Goal: Contribute content: Contribute content

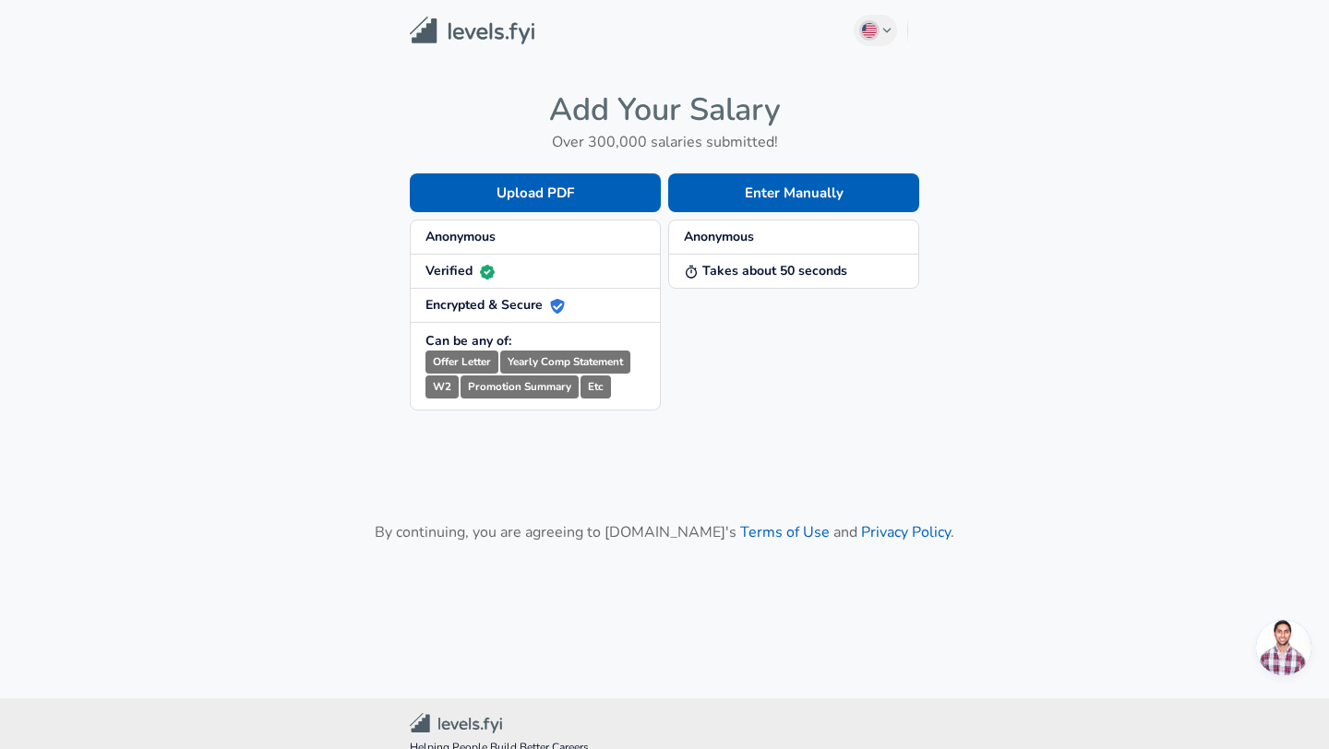
click at [624, 94] on h4 "Add Your Salary" at bounding box center [664, 109] width 509 height 39
click at [773, 191] on button "Enter Manually" at bounding box center [793, 193] width 251 height 39
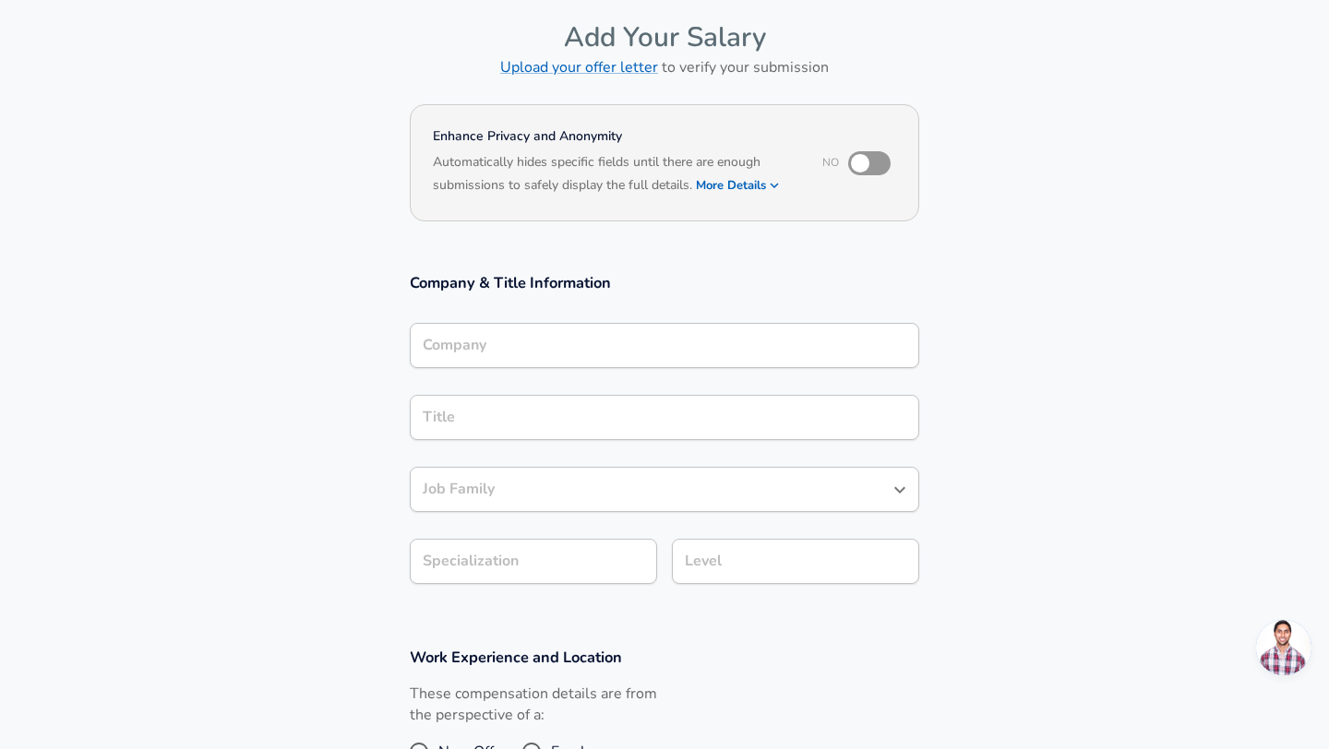
click at [561, 355] on div "Company" at bounding box center [664, 345] width 509 height 45
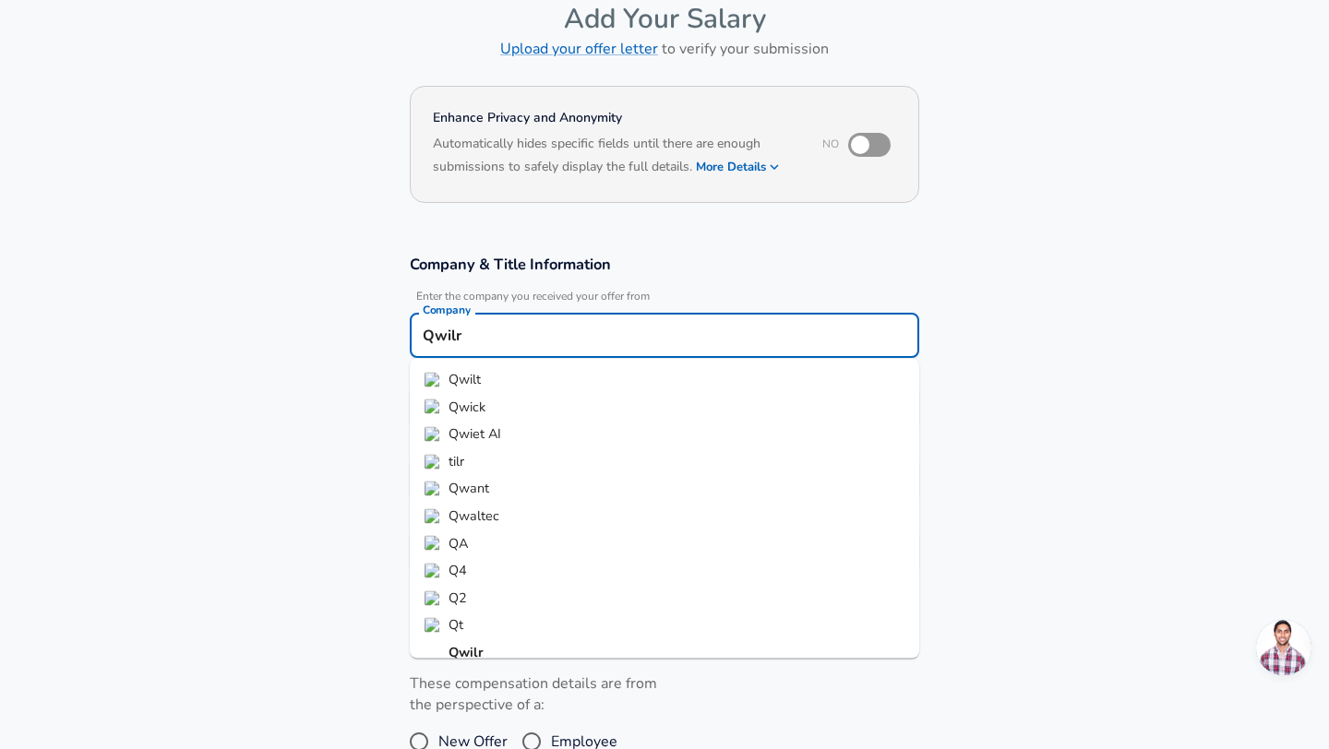
scroll to position [15, 0]
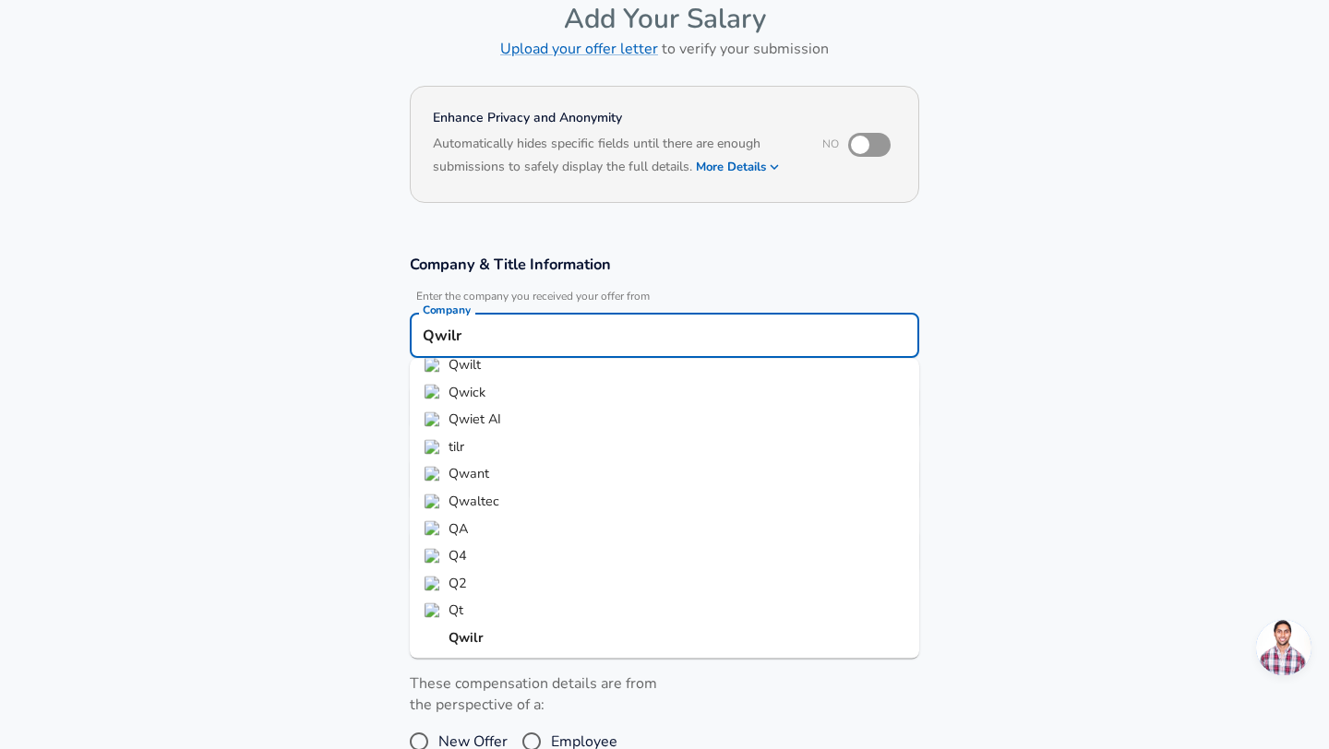
click at [472, 639] on strong "Qwilr" at bounding box center [466, 638] width 35 height 18
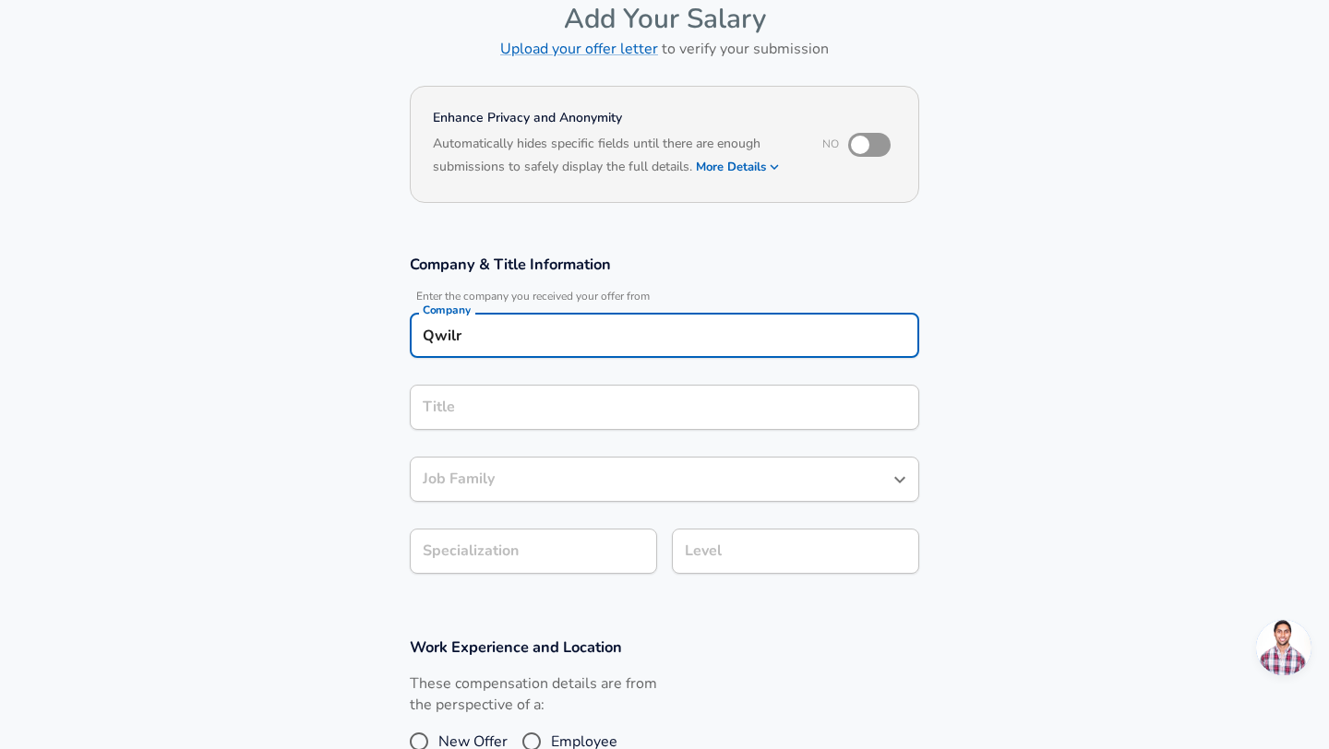
click at [432, 373] on div "Title Title" at bounding box center [664, 406] width 509 height 72
type input "Qwilr"
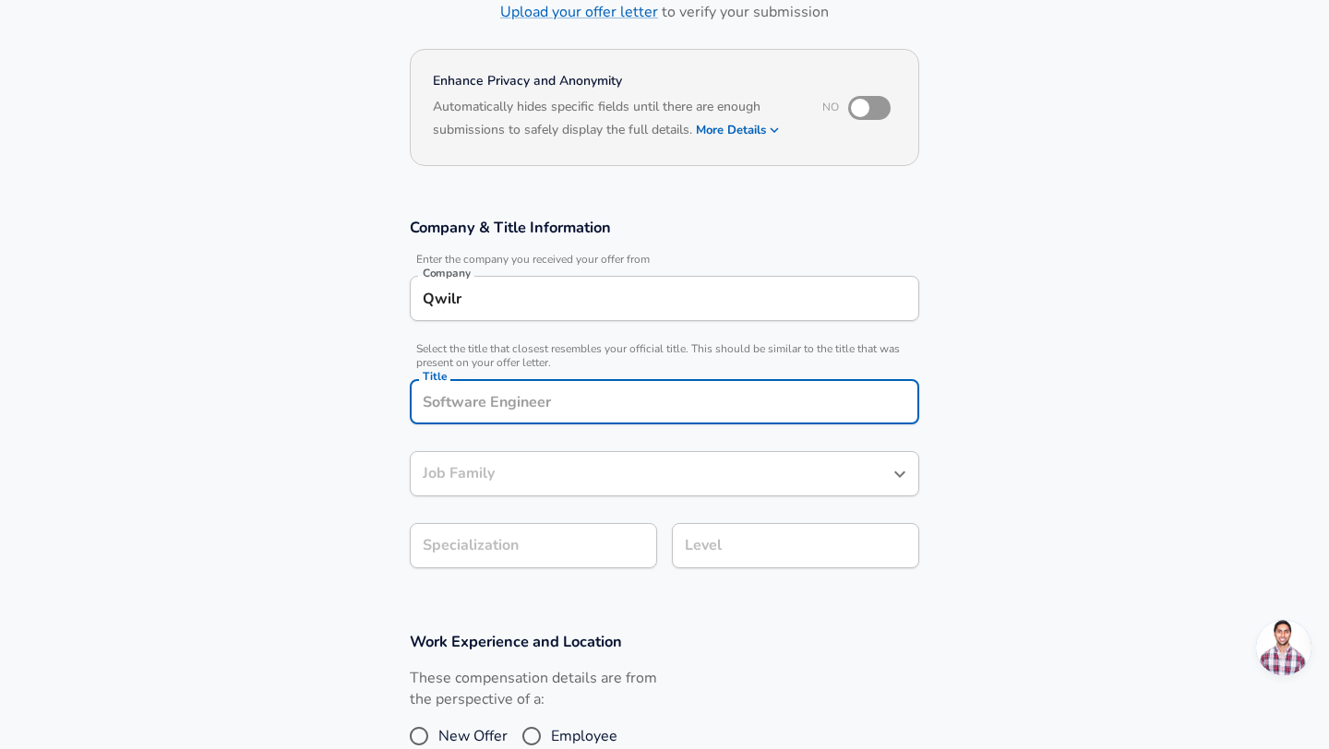
click at [479, 416] on div "Title" at bounding box center [664, 401] width 509 height 45
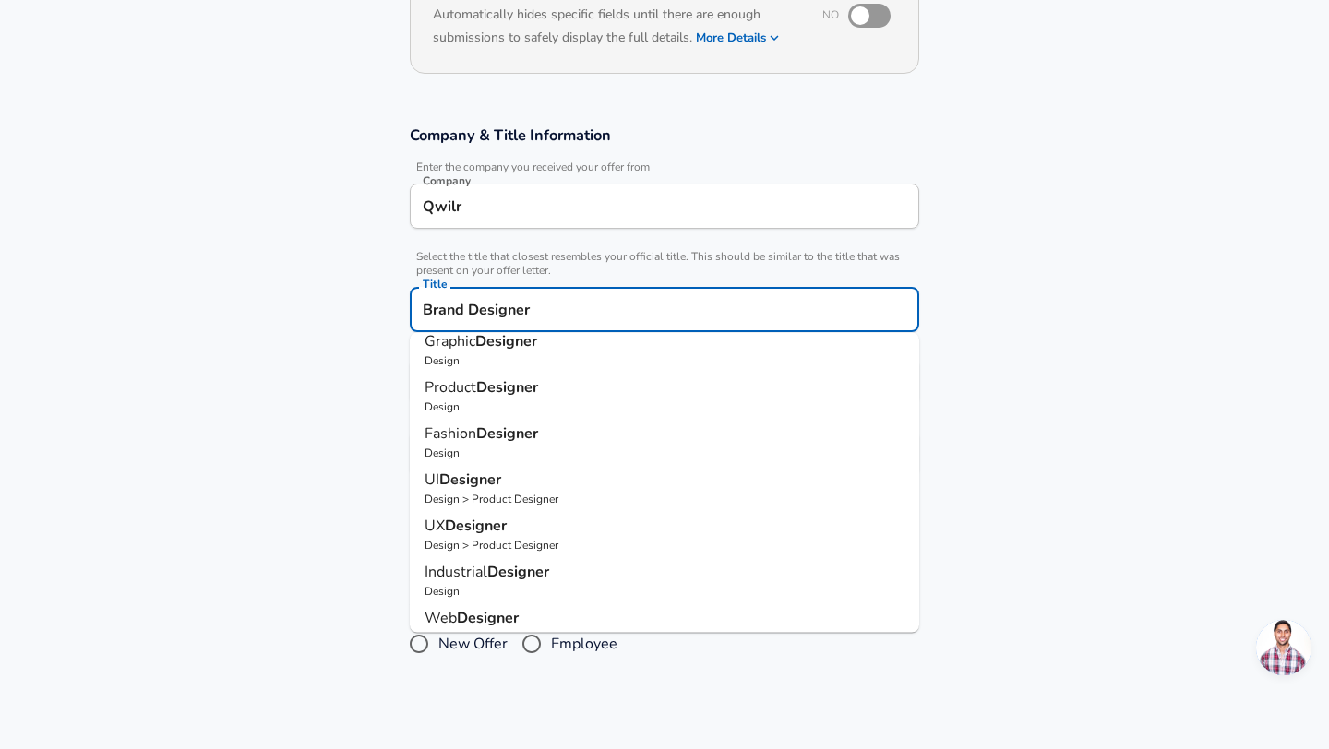
scroll to position [0, 0]
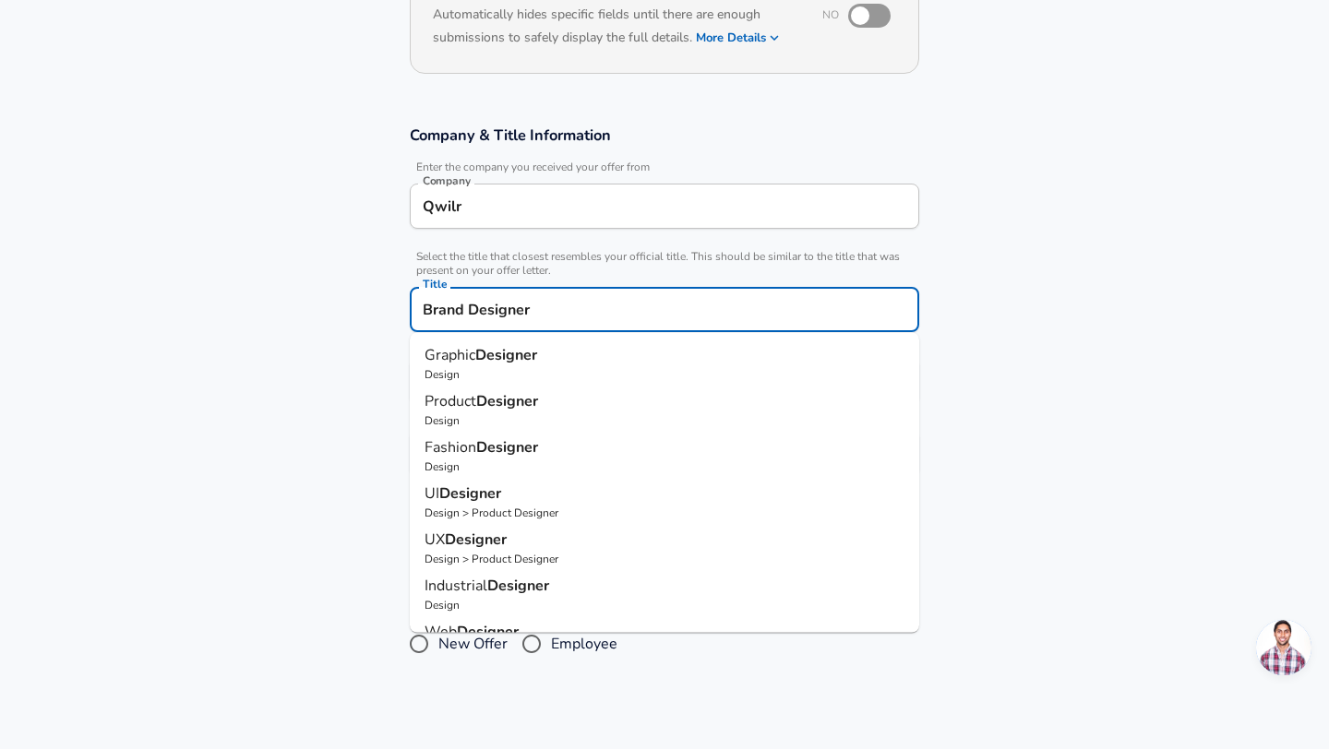
click at [563, 379] on p "Design" at bounding box center [665, 374] width 480 height 17
type input "Graphic Designer"
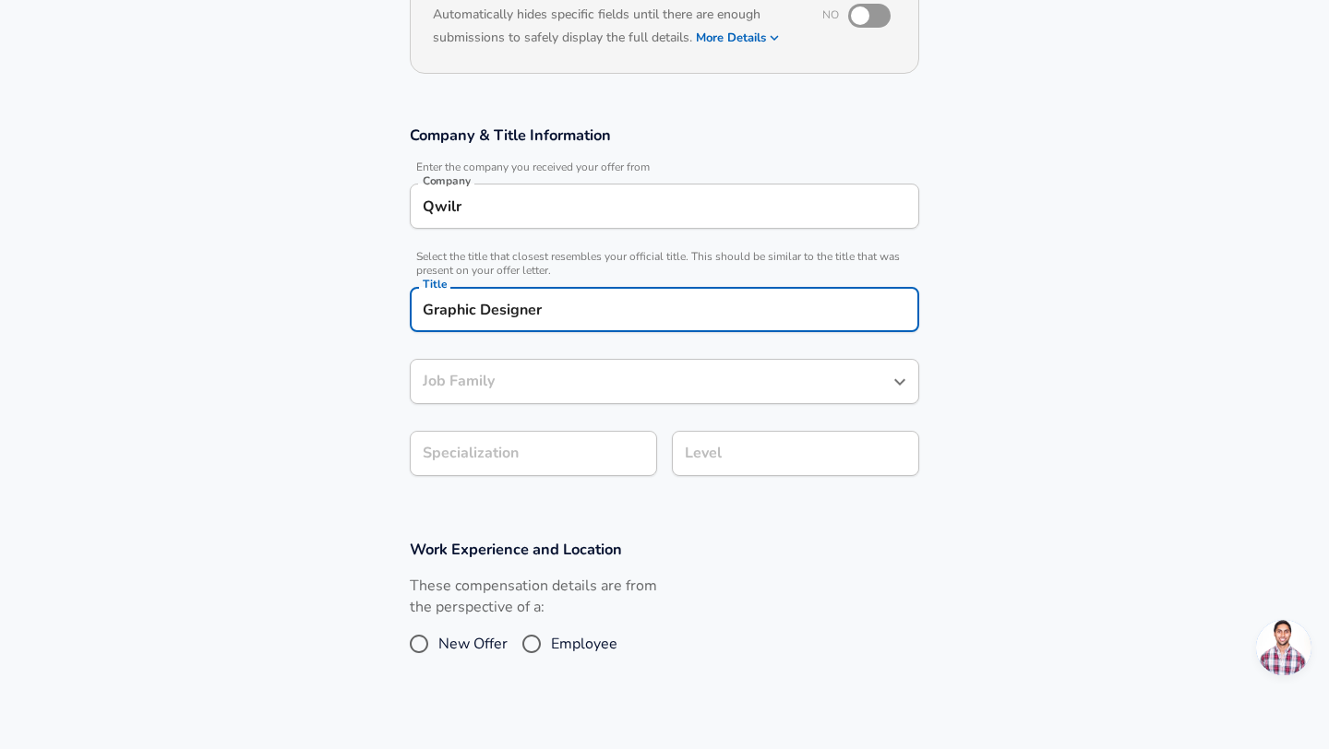
type input "Graphic Designer"
click at [571, 379] on input "Graphic Designer" at bounding box center [650, 381] width 465 height 29
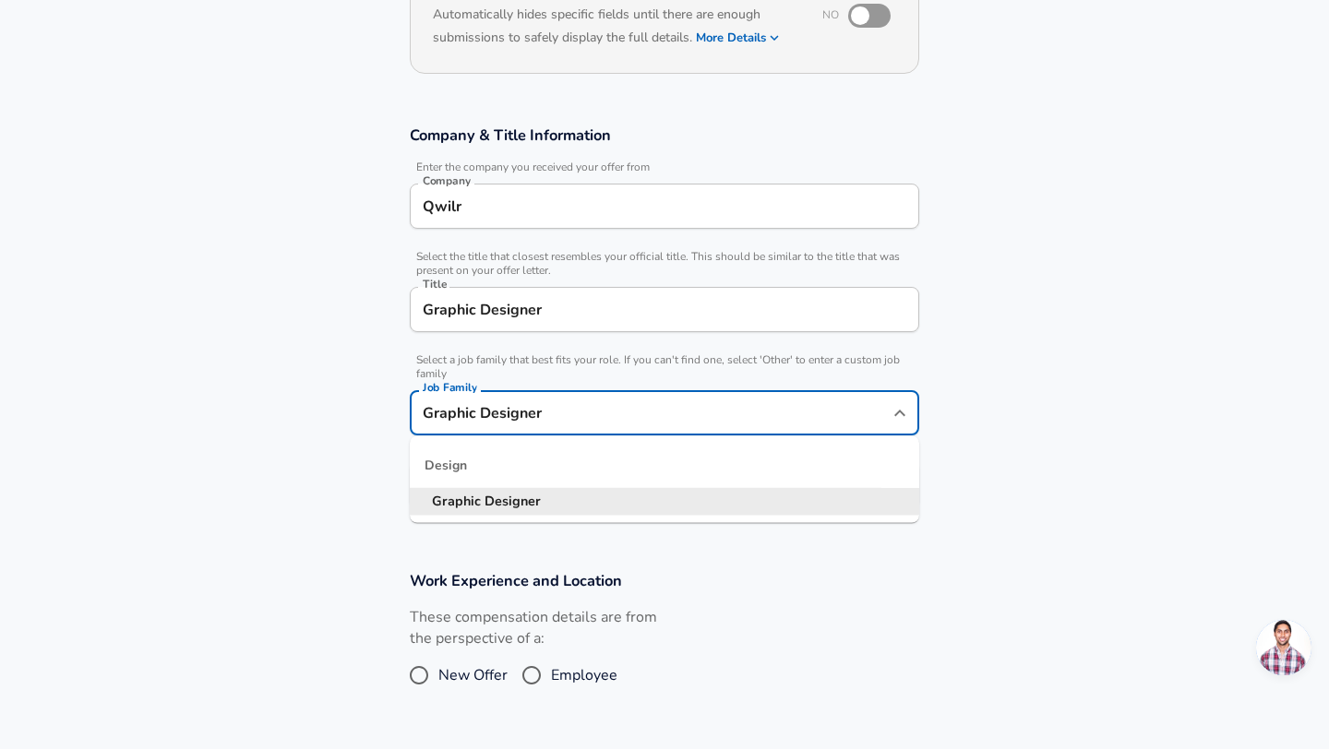
scroll to position [262, 0]
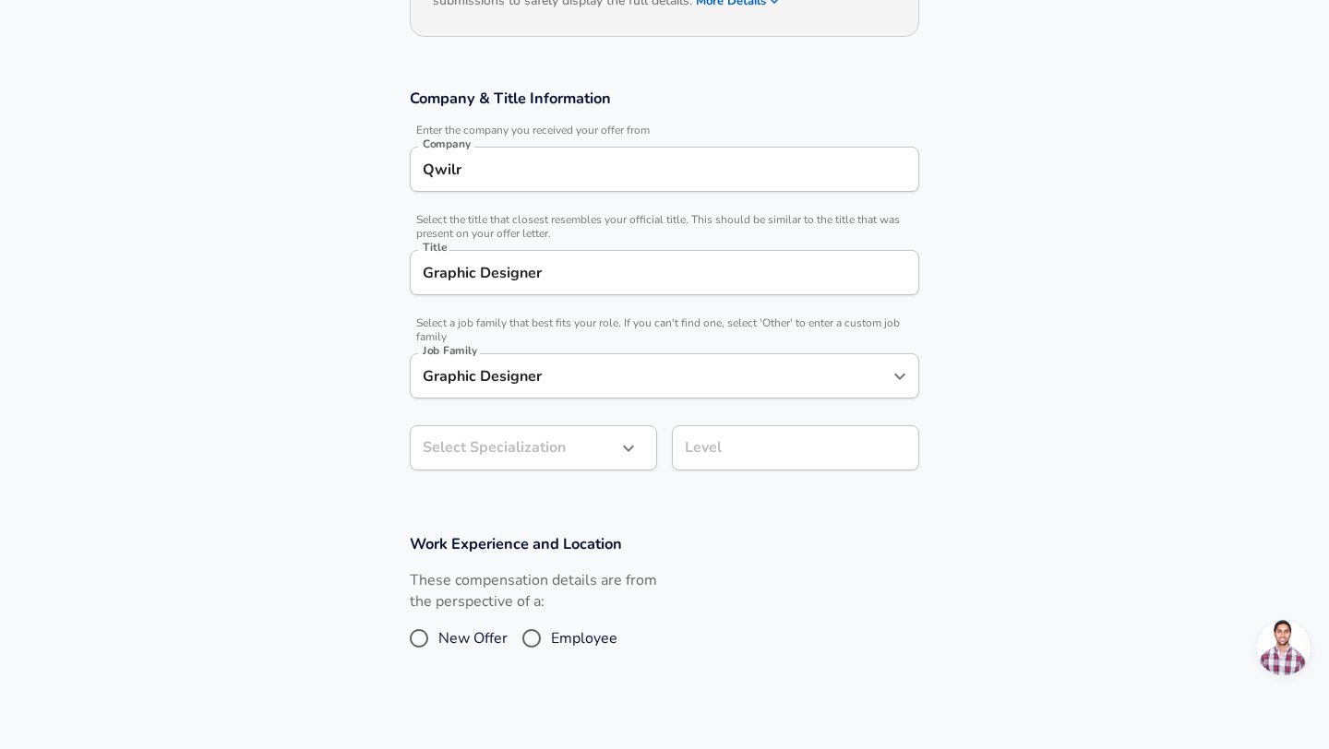
click at [313, 433] on section "Company & Title Information Enter the company you received your offer from Comp…" at bounding box center [664, 289] width 1329 height 446
click at [509, 443] on body "English ([GEOGRAPHIC_DATA]) Change Restart Add Your Salary Upload your offer le…" at bounding box center [664, 112] width 1329 height 749
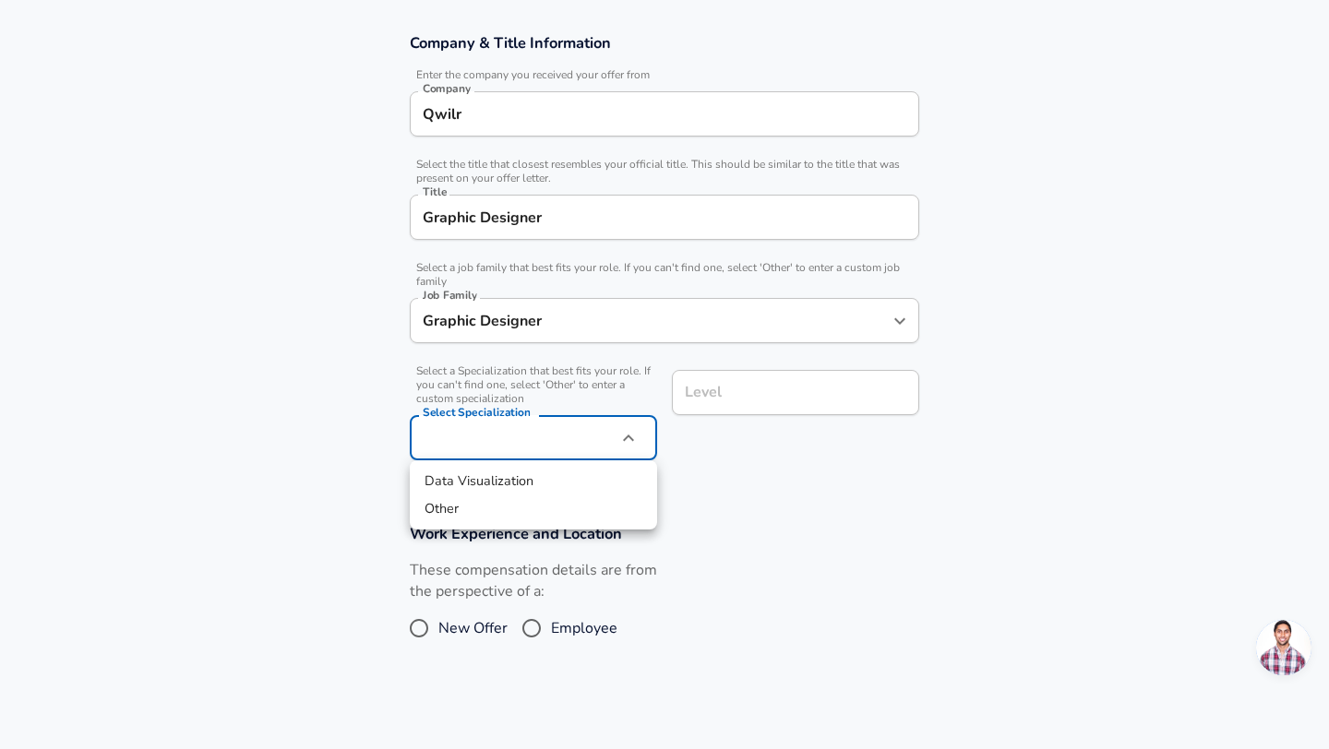
click at [469, 505] on li "Other" at bounding box center [533, 510] width 247 height 28
type input "Other"
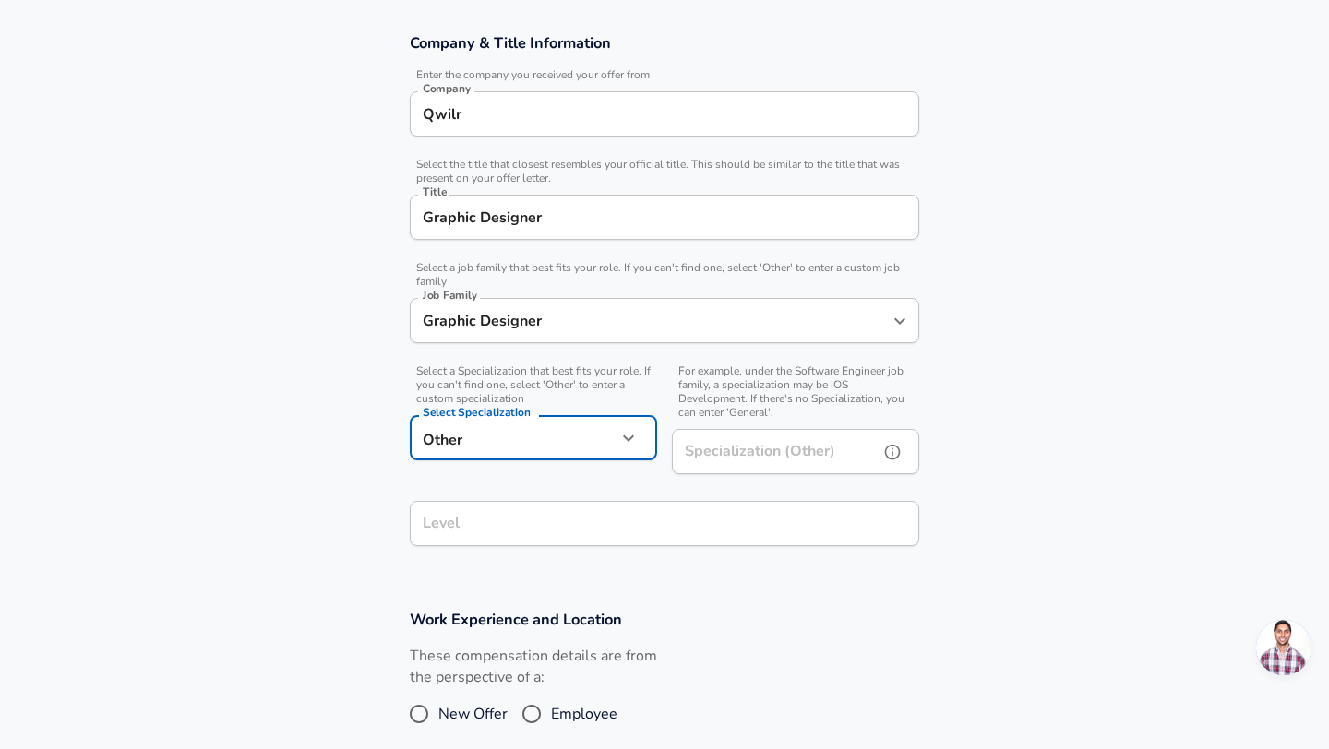
click at [761, 446] on input "Specialization (Other)" at bounding box center [771, 451] width 199 height 45
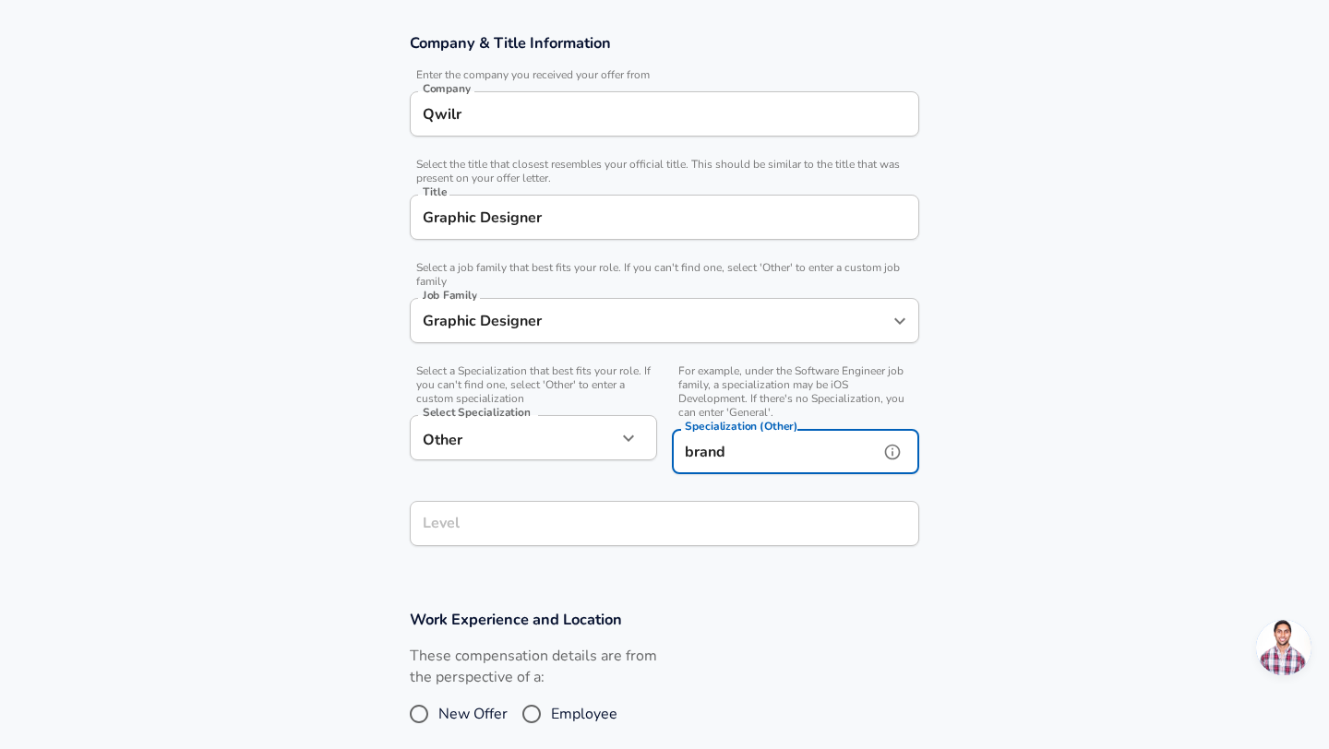
type input "brand"
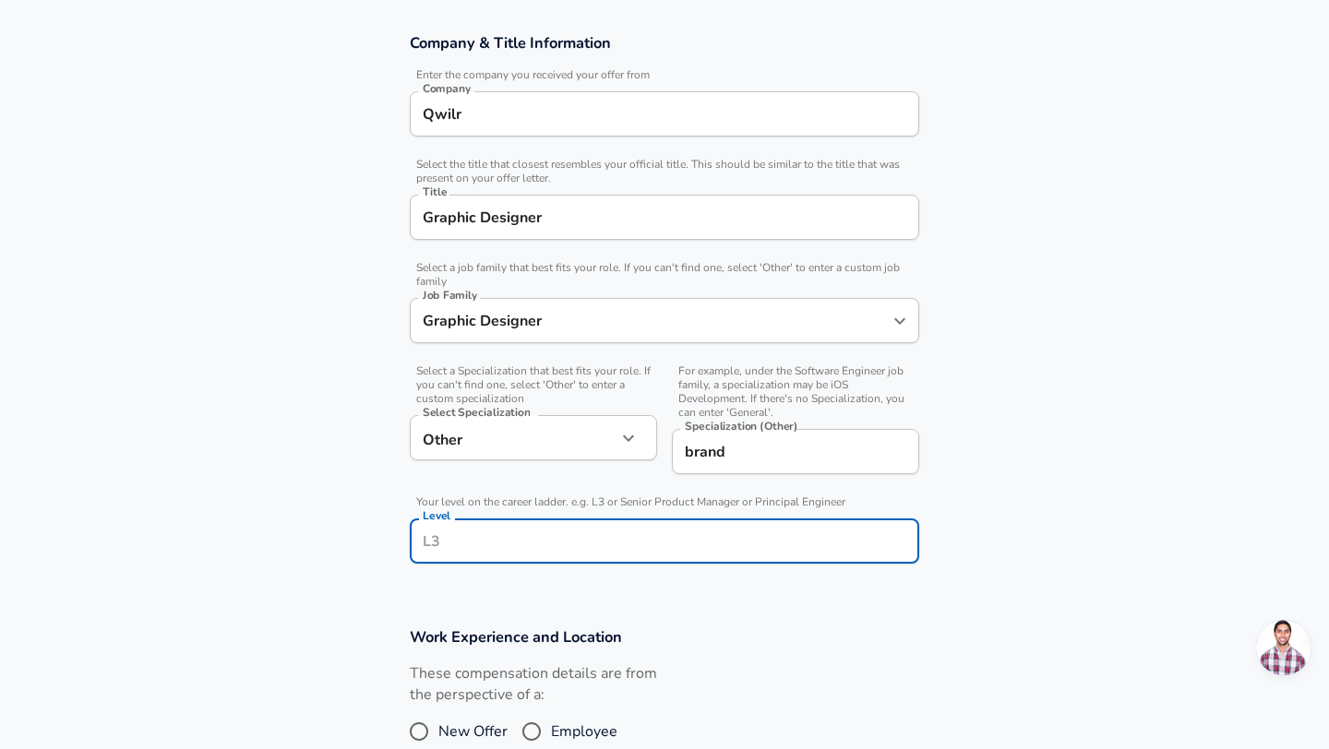
click at [457, 533] on div "Level Level" at bounding box center [664, 540] width 509 height 72
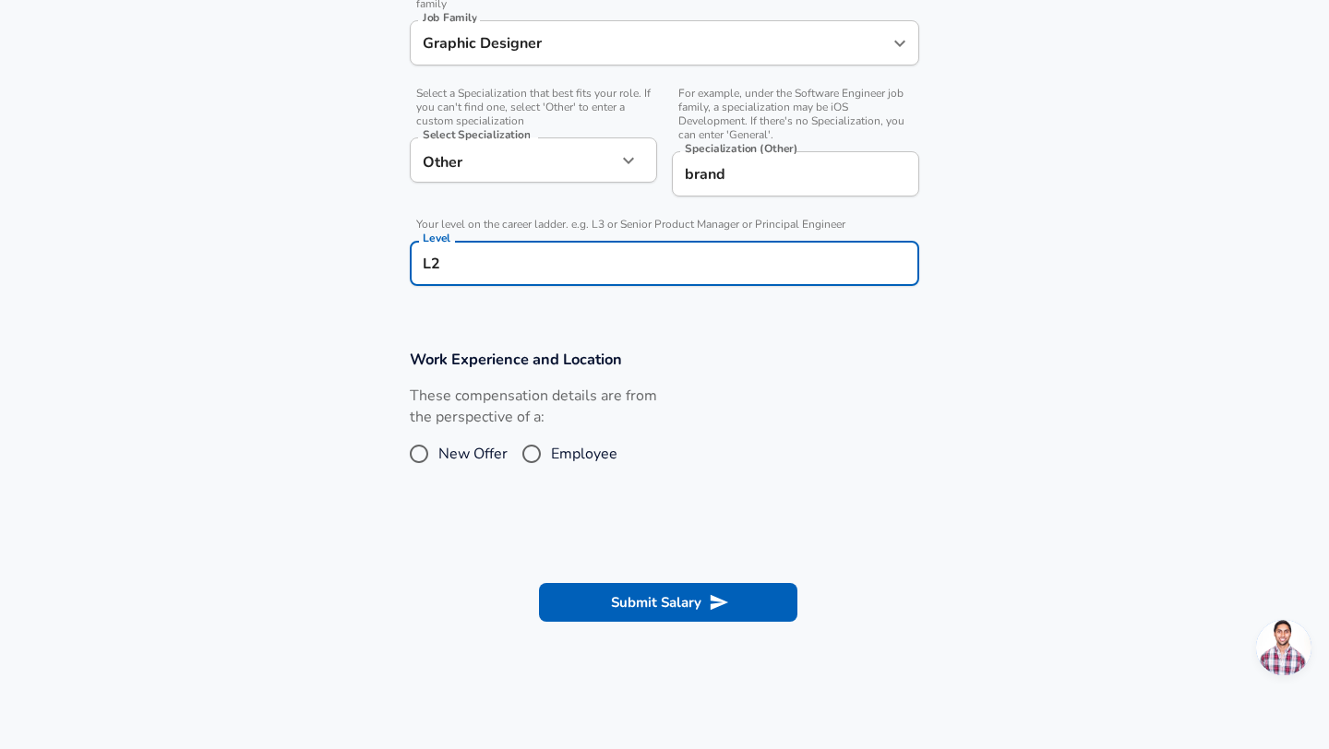
scroll to position [623, 0]
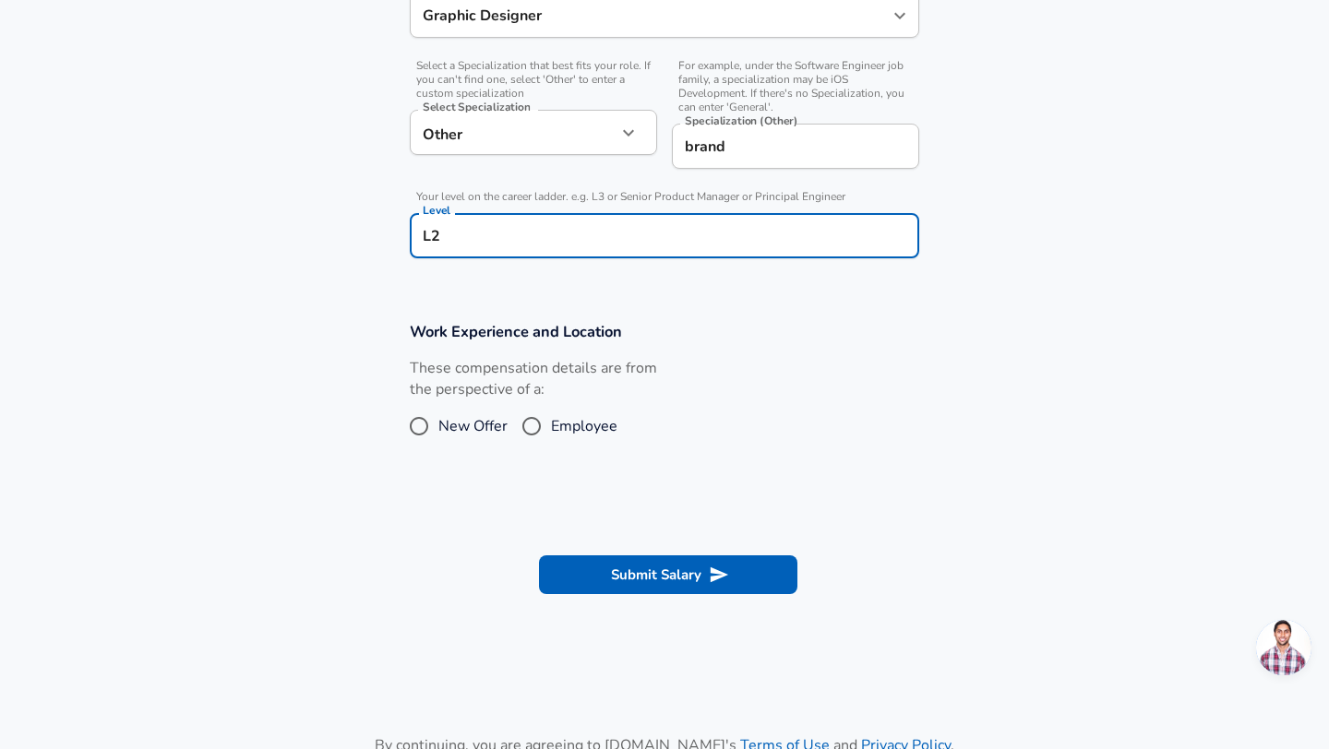
type input "L2"
click at [314, 594] on section "Submit Salary" at bounding box center [664, 572] width 1329 height 103
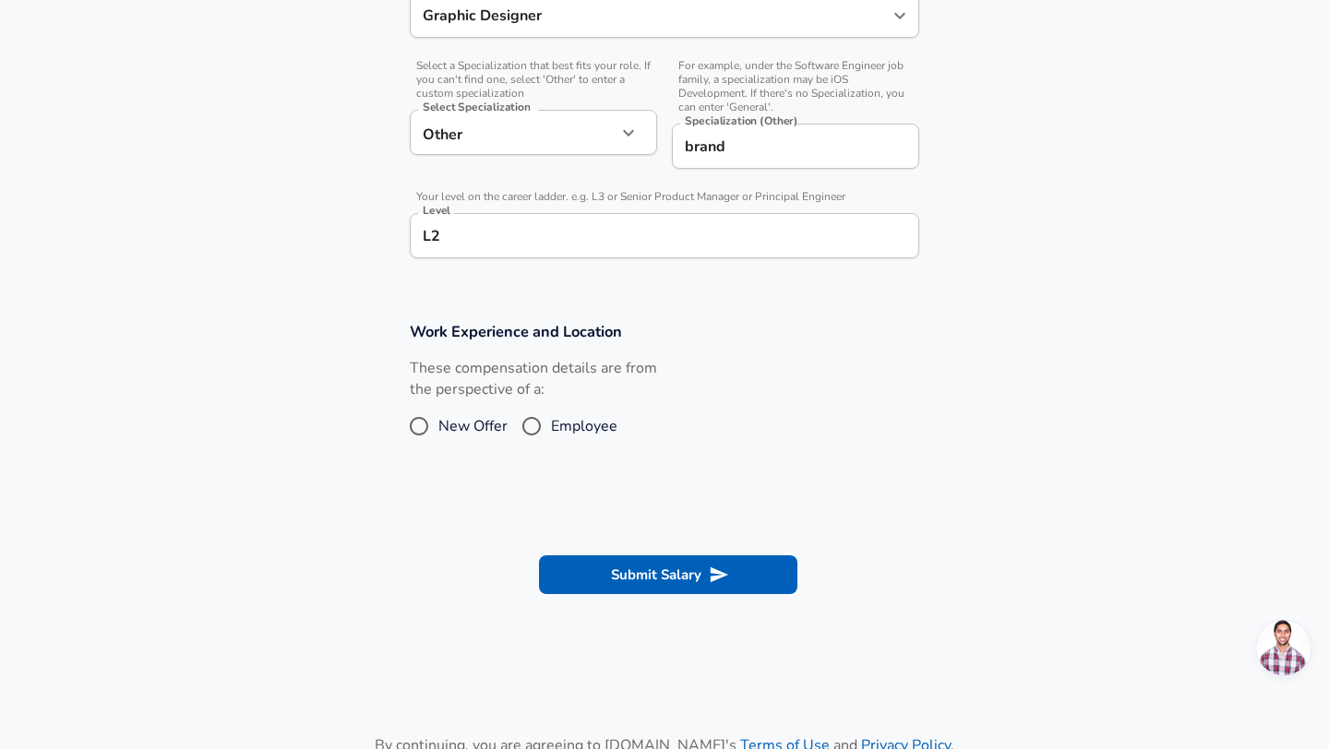
click at [561, 425] on span "Employee" at bounding box center [584, 426] width 66 height 22
click at [551, 425] on input "Employee" at bounding box center [531, 427] width 39 height 30
radio input "true"
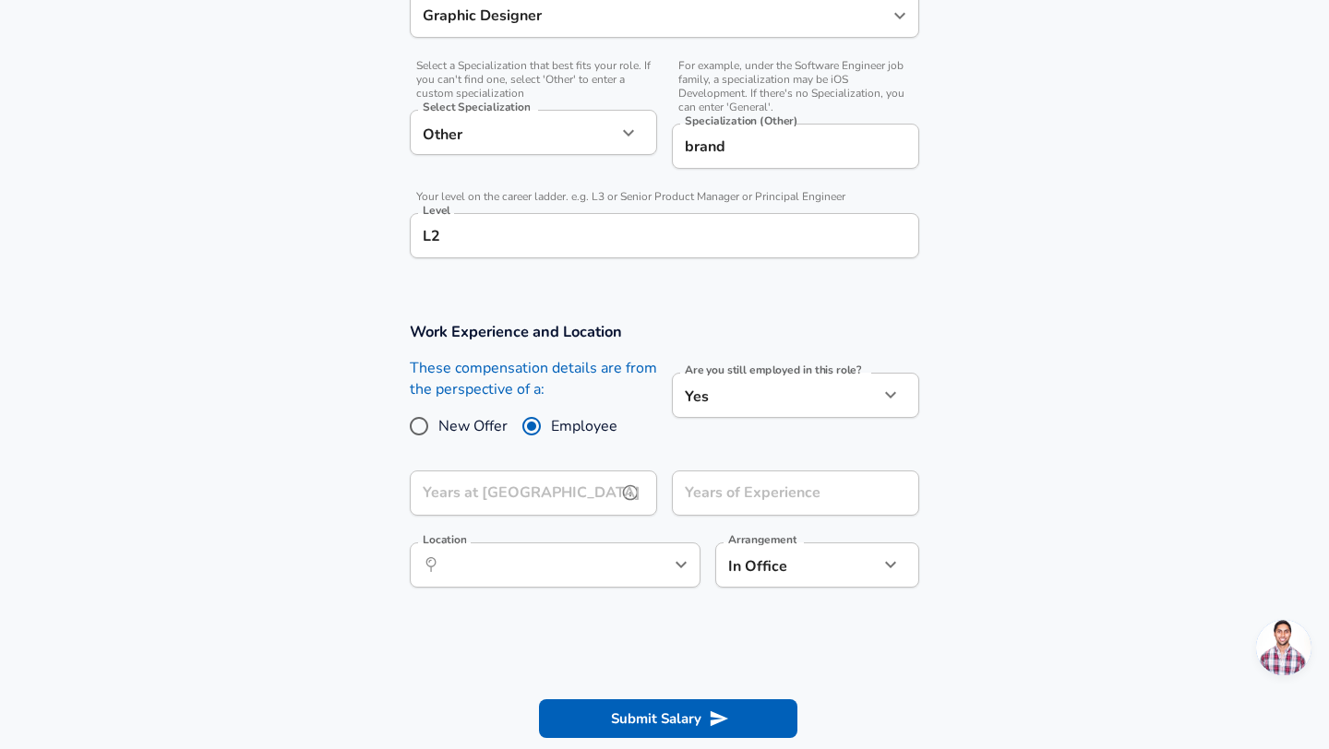
click at [521, 491] on input "Years at [GEOGRAPHIC_DATA]" at bounding box center [513, 493] width 207 height 45
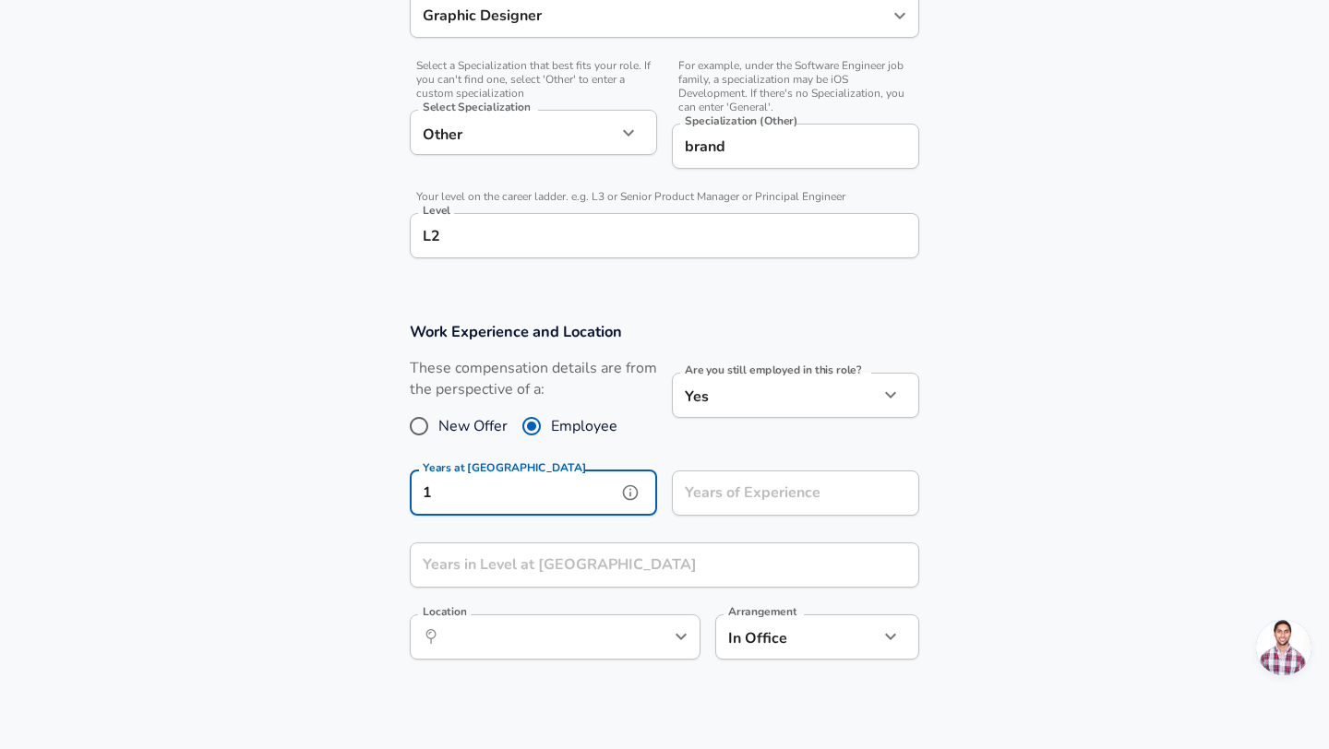
type input "1"
click at [782, 497] on div "Years of Experience Years of Experience" at bounding box center [795, 496] width 247 height 50
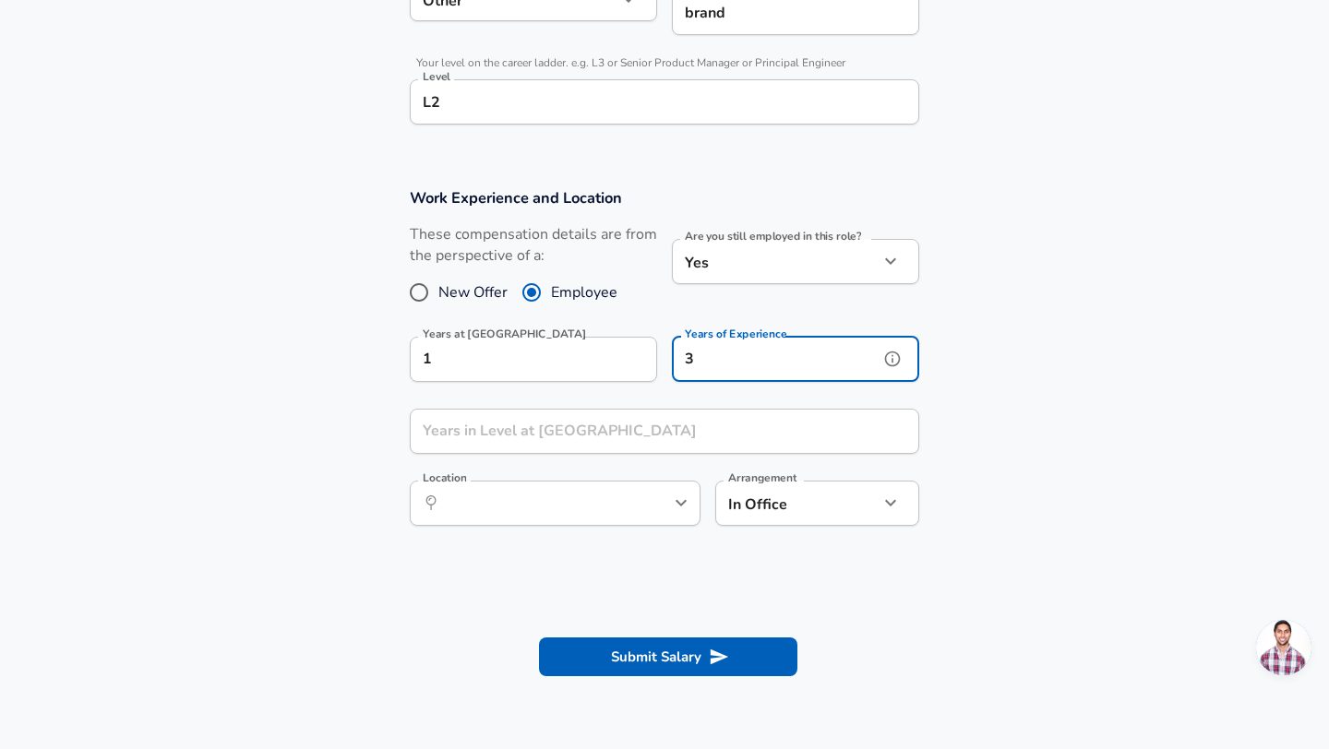
scroll to position [760, 0]
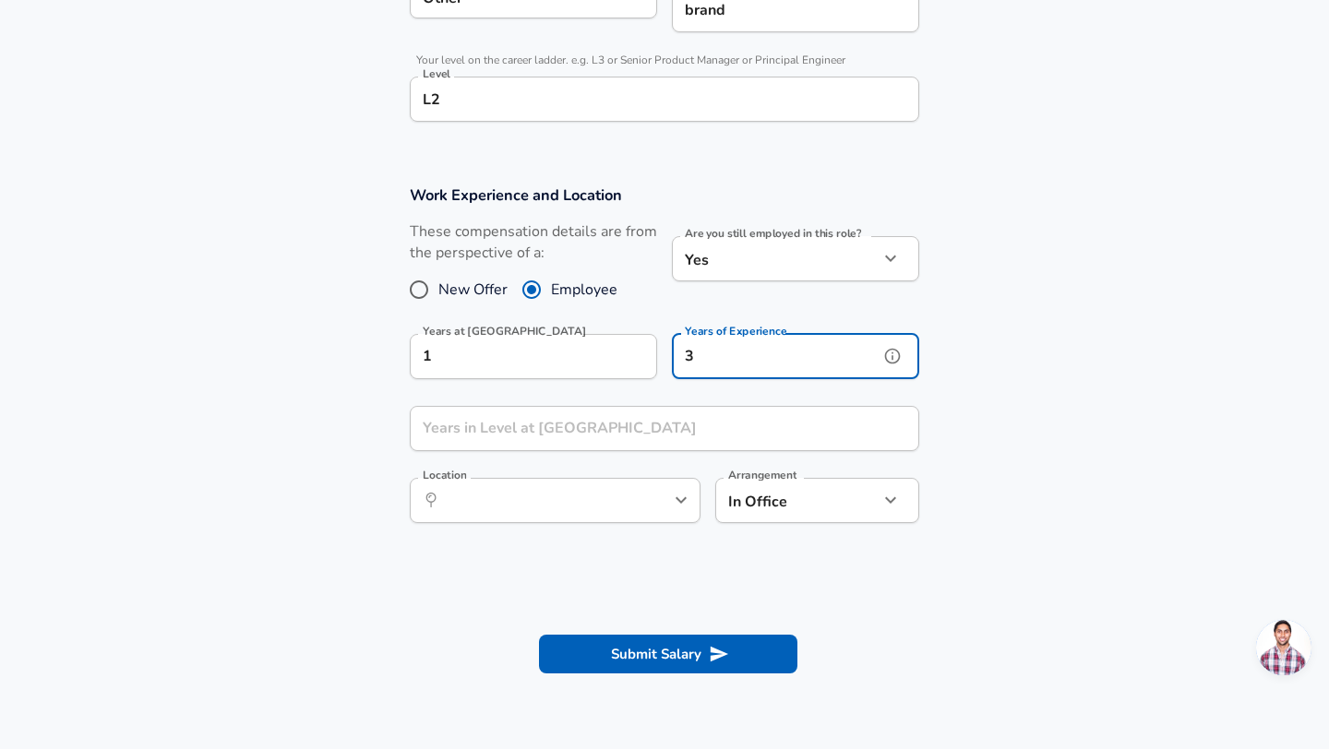
type input "3"
click at [558, 446] on input "Years in Level at [GEOGRAPHIC_DATA]" at bounding box center [644, 428] width 469 height 45
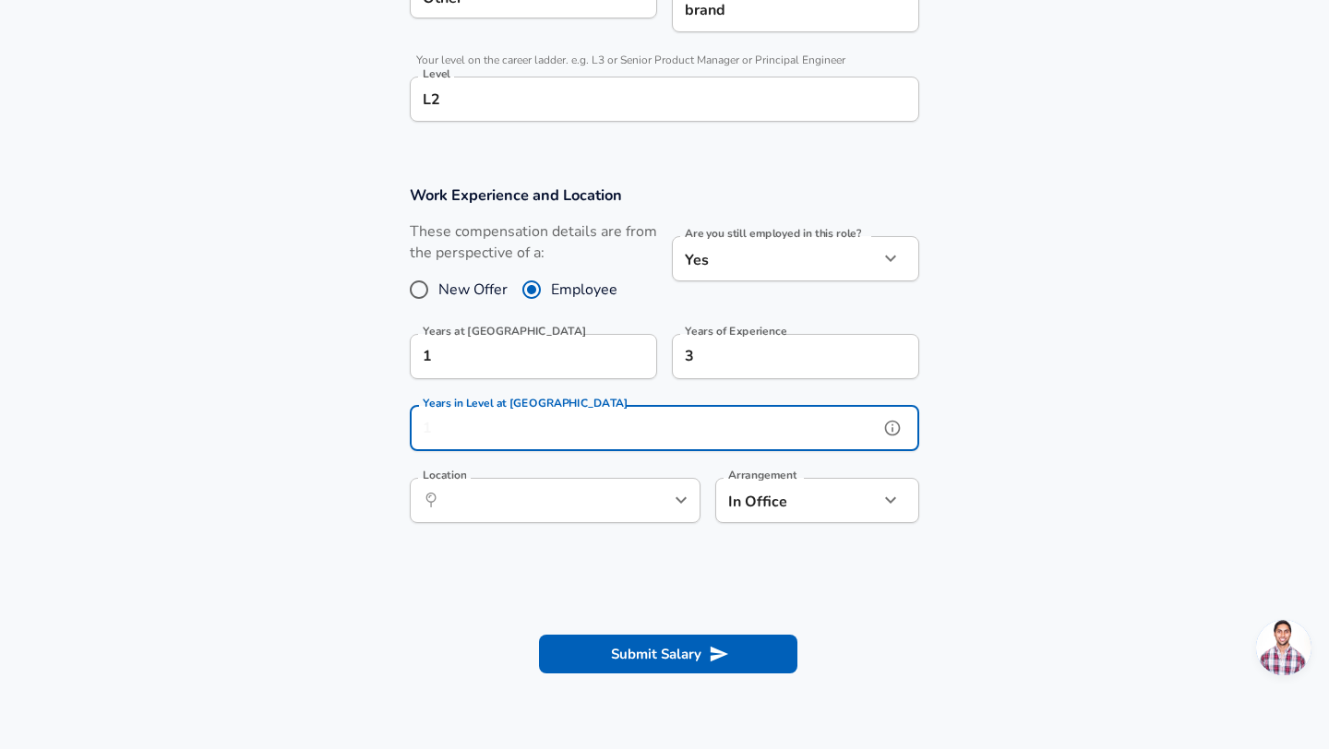
scroll to position [0, 0]
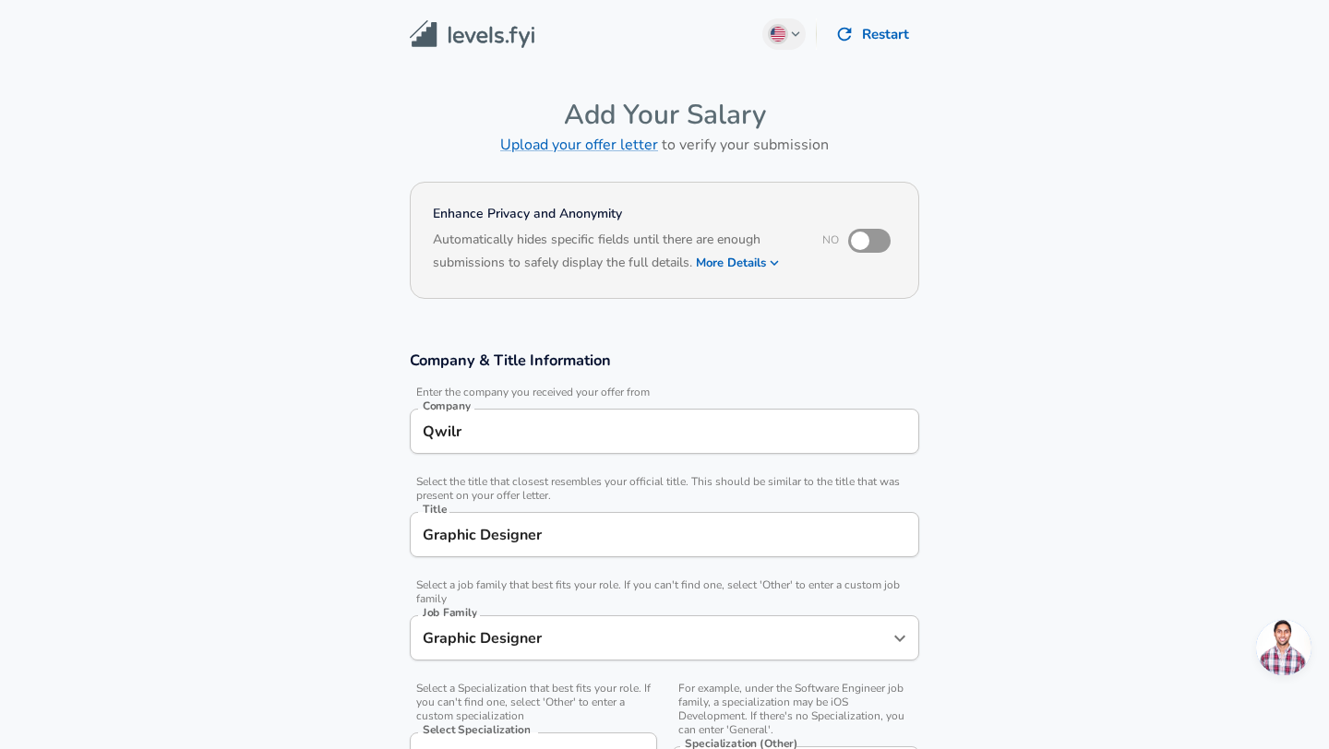
click at [492, 20] on img at bounding box center [472, 34] width 125 height 29
